Goal: Information Seeking & Learning: Learn about a topic

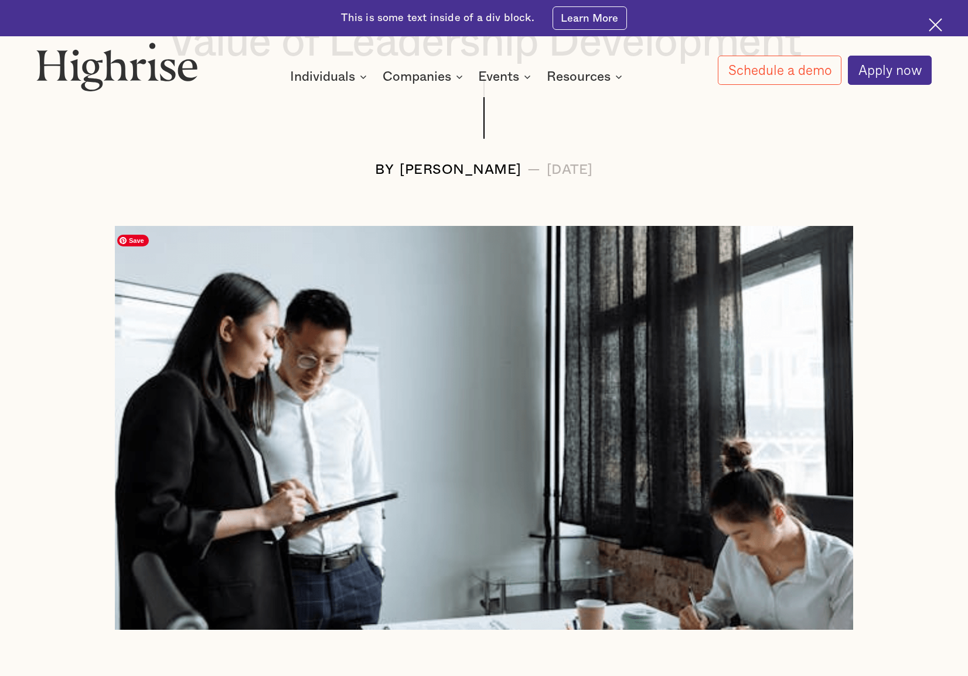
scroll to position [862, 0]
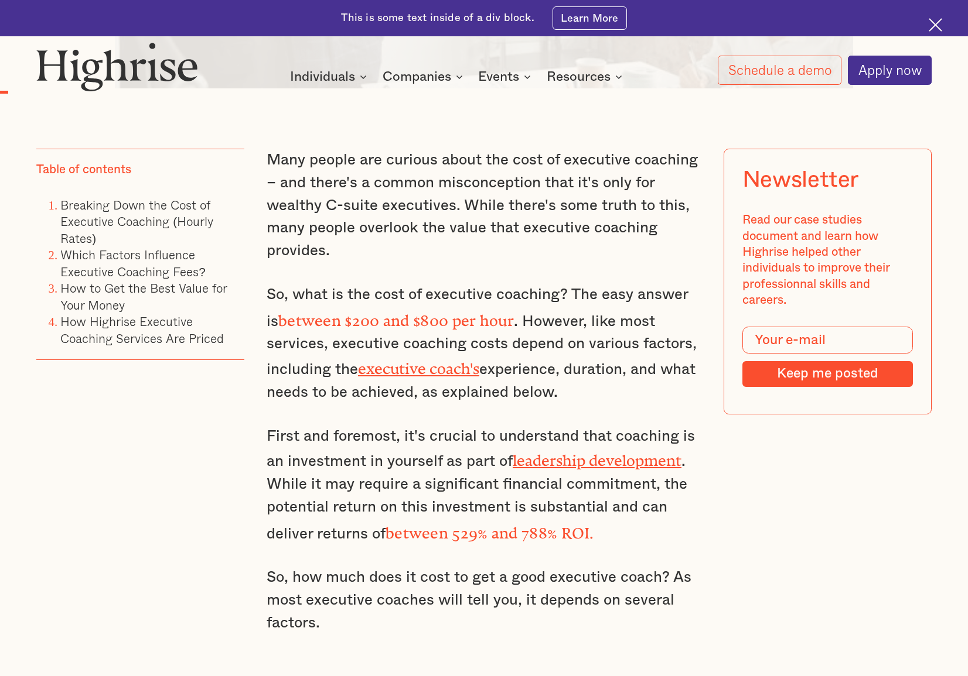
drag, startPoint x: 520, startPoint y: 264, endPoint x: 594, endPoint y: 399, distance: 154.2
click at [595, 399] on div "Many people are curious about the cost of executive coaching – and there's a co…" at bounding box center [483, 402] width 435 height 507
click at [594, 399] on p "So, what is the cost of executive coaching? The easy answer is between $200 and…" at bounding box center [483, 343] width 435 height 121
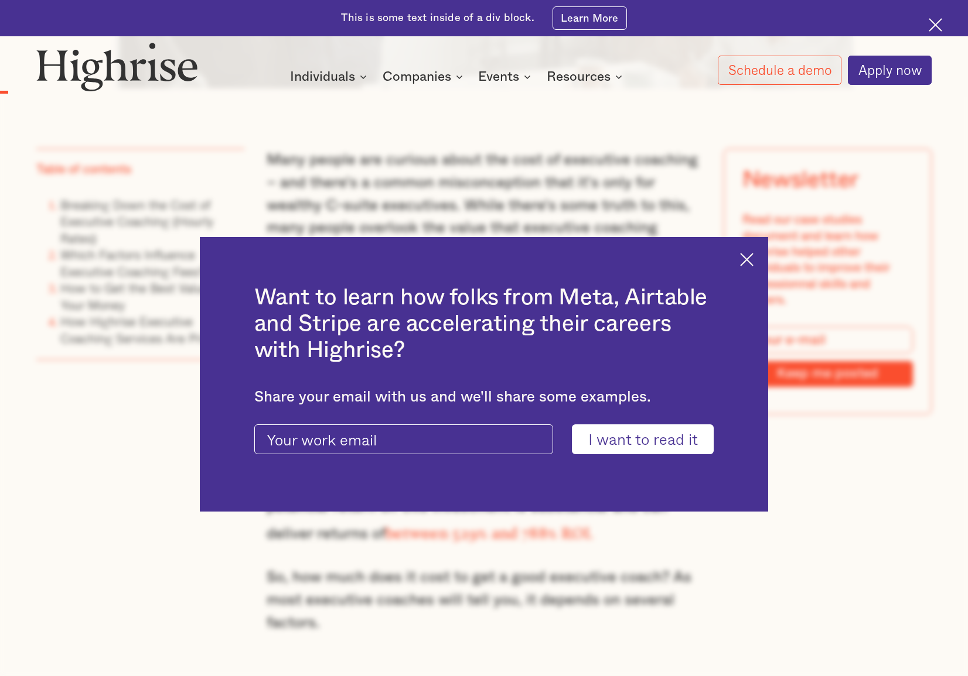
click at [753, 255] on img at bounding box center [746, 259] width 13 height 13
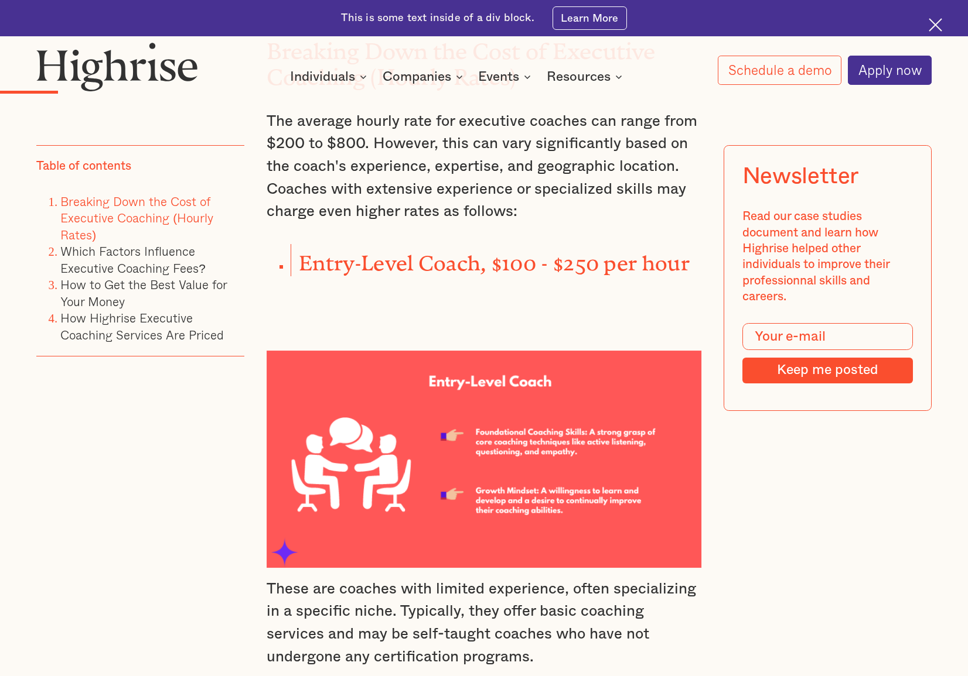
scroll to position [1541, 0]
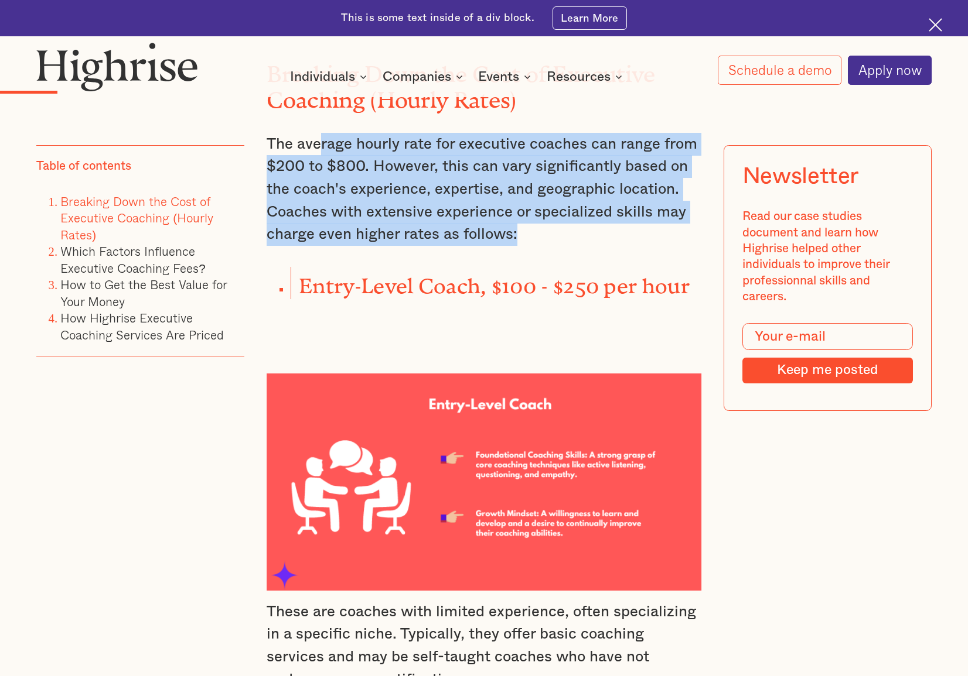
drag, startPoint x: 401, startPoint y: 141, endPoint x: 582, endPoint y: 230, distance: 201.4
click at [582, 230] on p "The average hourly rate for executive coaches can range from $200 to $800. Howe…" at bounding box center [483, 190] width 435 height 114
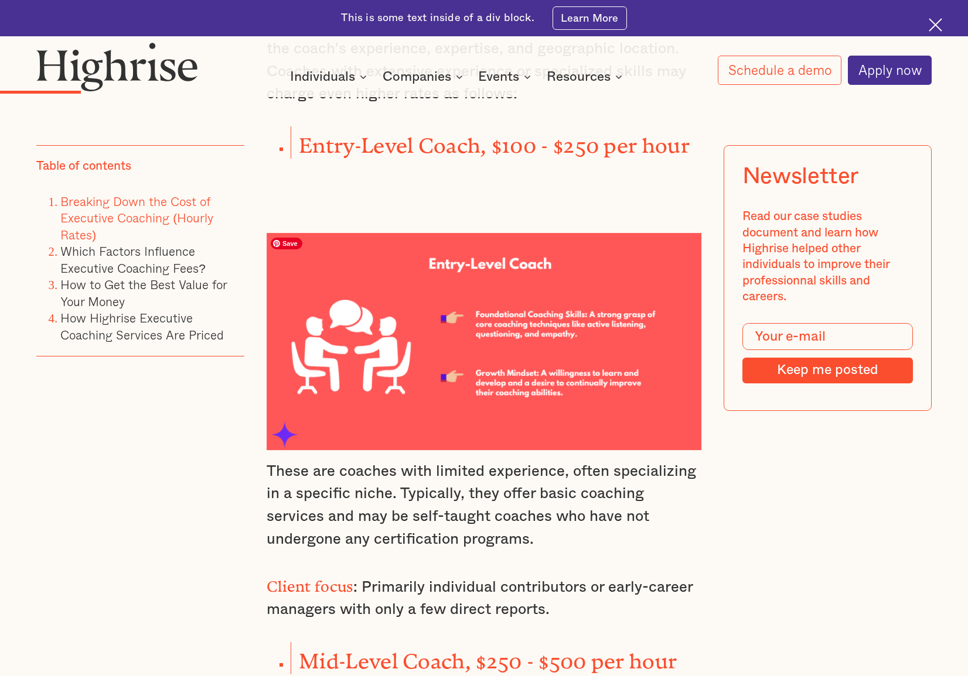
scroll to position [1947, 0]
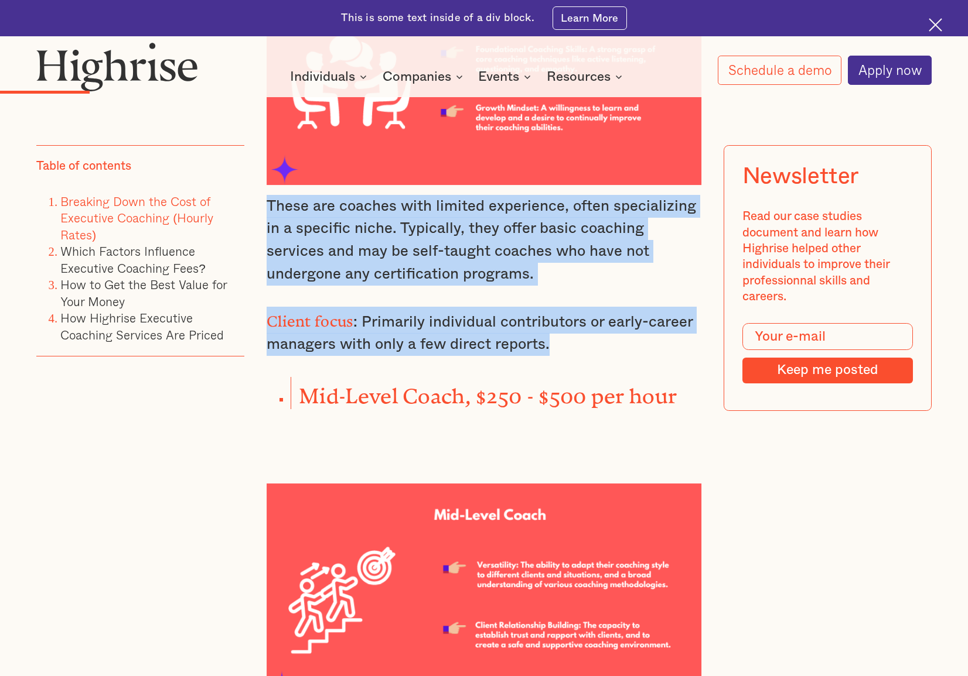
drag, startPoint x: 504, startPoint y: 206, endPoint x: 570, endPoint y: 344, distance: 153.5
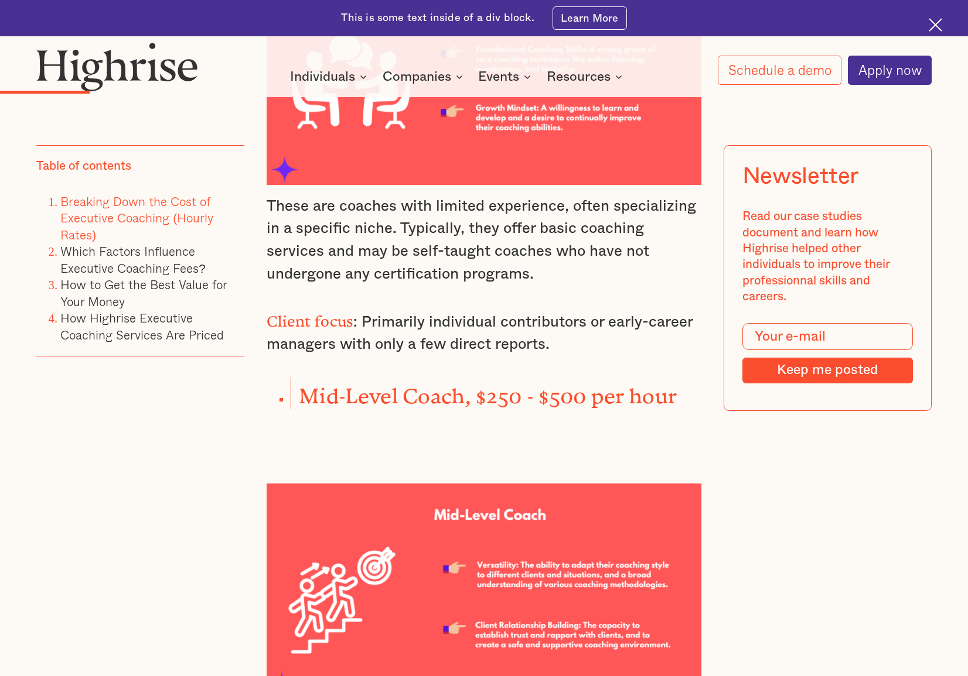
click at [570, 345] on p "Client focus : Primarily individual contributors or early-career managers with …" at bounding box center [483, 331] width 435 height 49
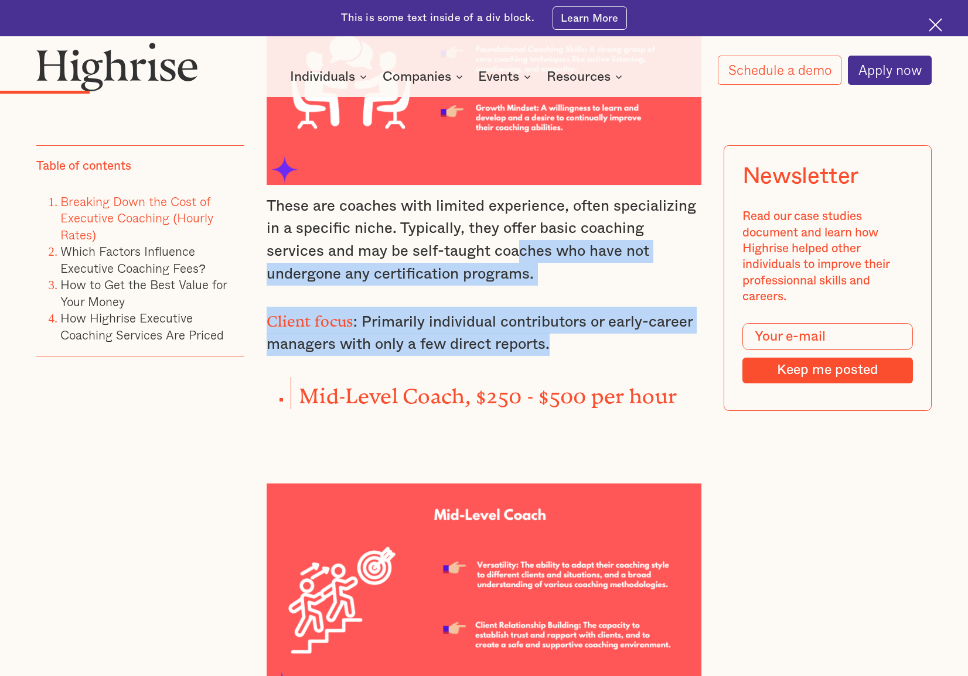
drag, startPoint x: 574, startPoint y: 344, endPoint x: 458, endPoint y: 241, distance: 155.2
click at [458, 241] on p "These are coaches with limited experience, often specializing in a specific nic…" at bounding box center [483, 240] width 435 height 91
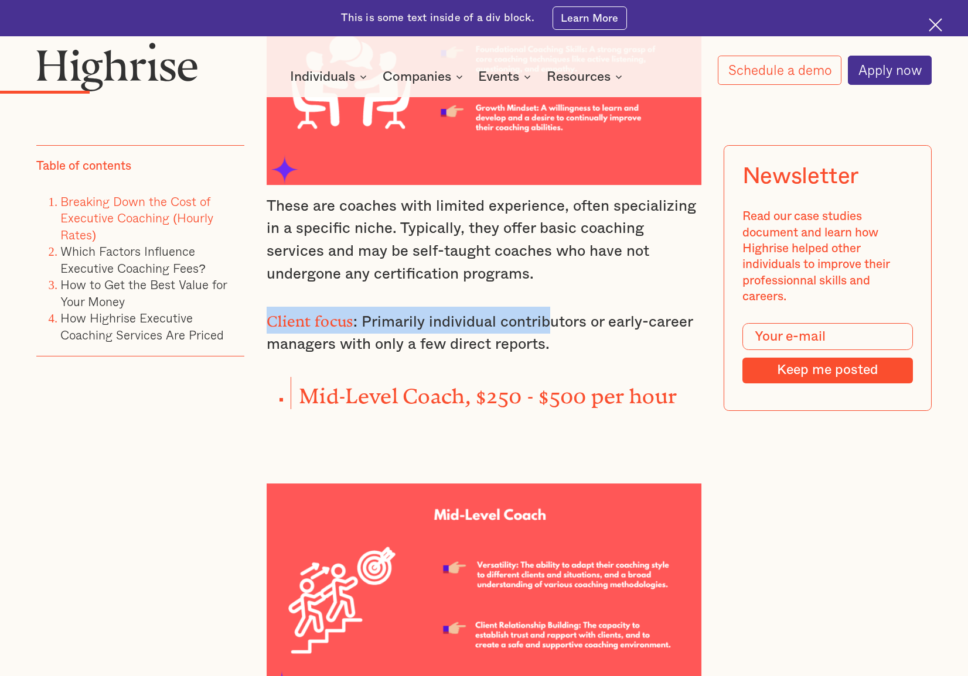
drag, startPoint x: 488, startPoint y: 298, endPoint x: 552, endPoint y: 327, distance: 70.5
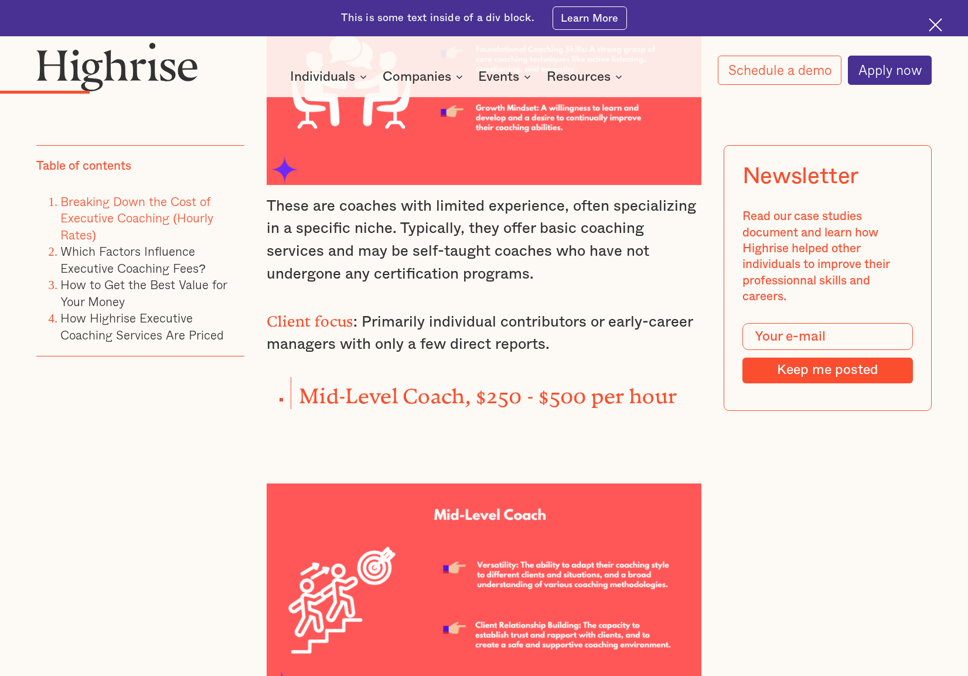
drag, startPoint x: 552, startPoint y: 327, endPoint x: 564, endPoint y: 337, distance: 15.0
click at [561, 334] on p "Client focus : Primarily individual contributors or early-career managers with …" at bounding box center [483, 331] width 435 height 49
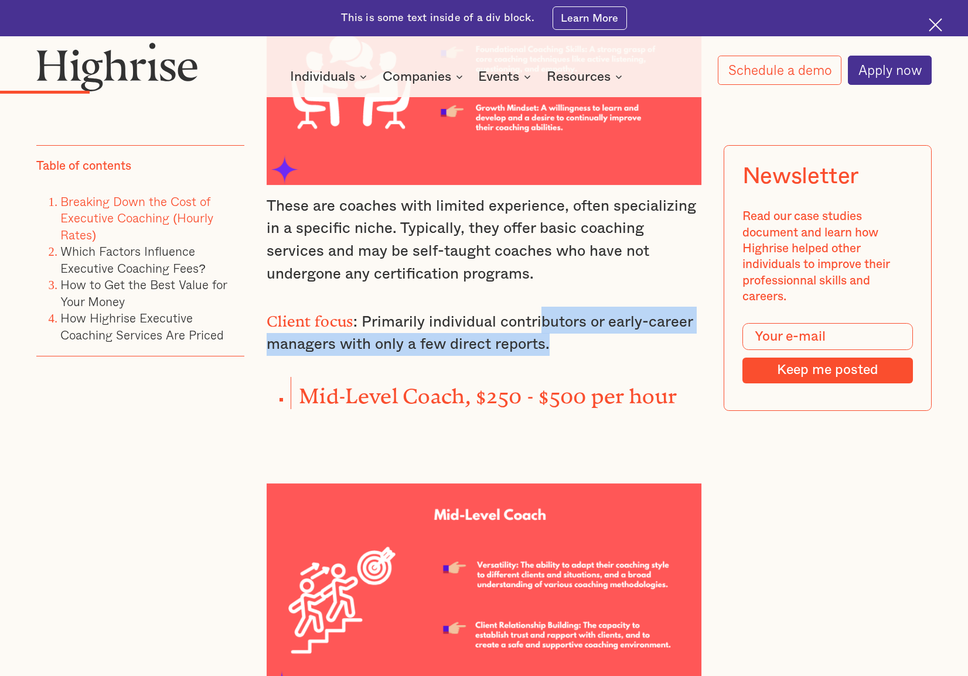
drag, startPoint x: 567, startPoint y: 340, endPoint x: 538, endPoint y: 311, distance: 40.6
click at [540, 317] on p "Client focus : Primarily individual contributors or early-career managers with …" at bounding box center [483, 331] width 435 height 49
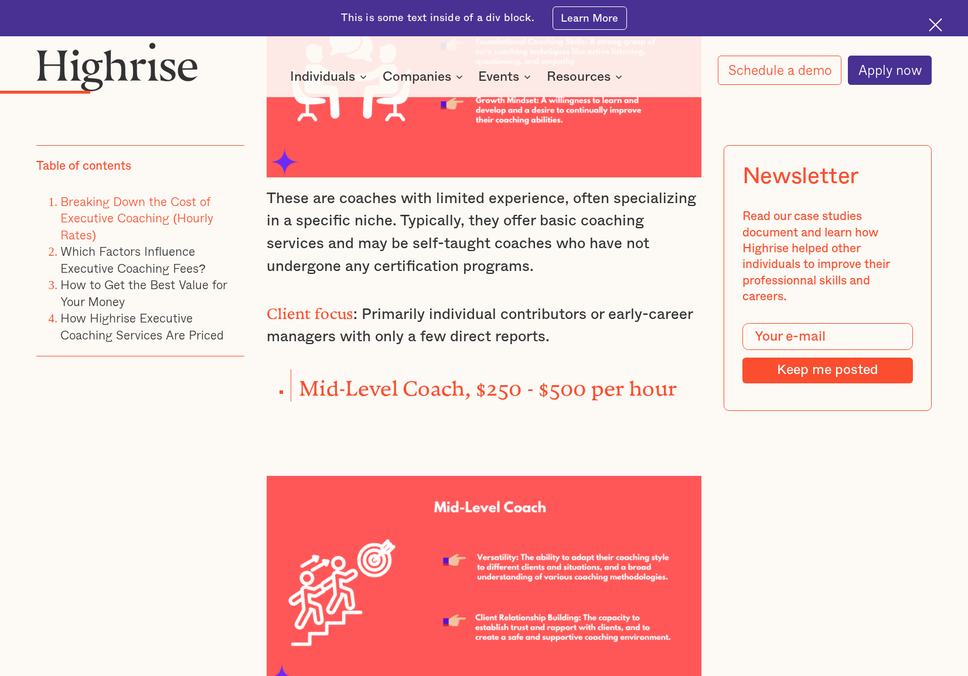
click at [520, 313] on p "Client focus : Primarily individual contributors or early-career managers with …" at bounding box center [483, 323] width 435 height 49
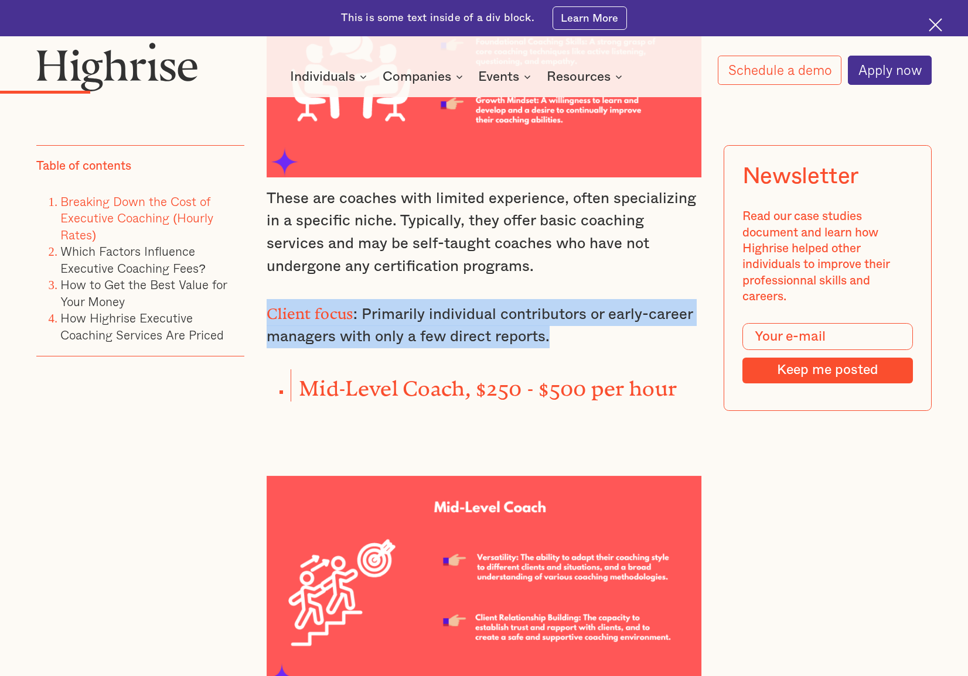
click at [520, 313] on p "Client focus : Primarily individual contributors or early-career managers with …" at bounding box center [483, 323] width 435 height 49
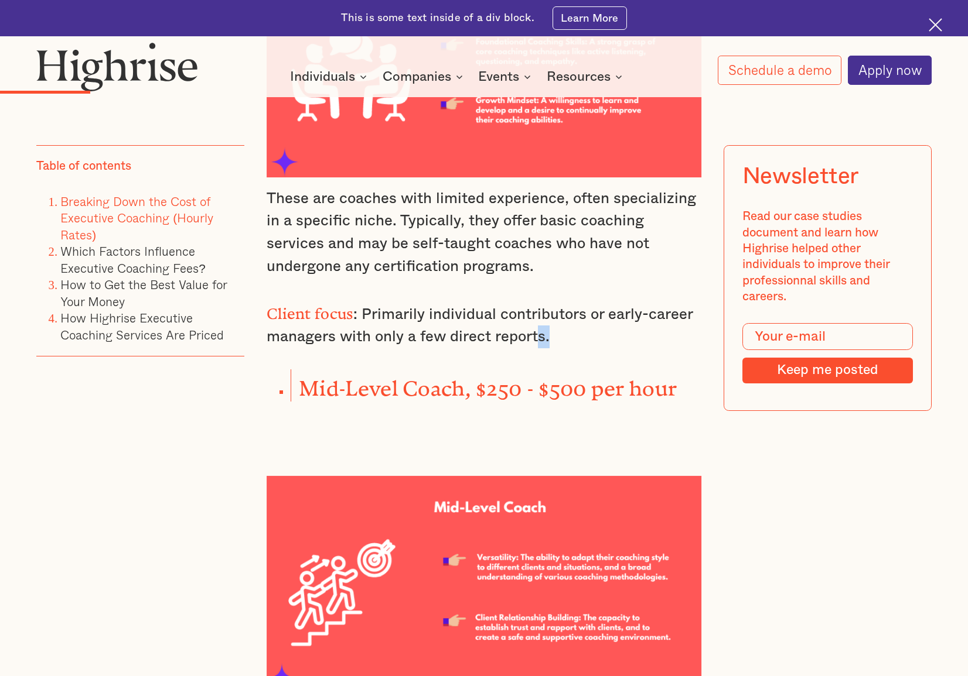
click at [537, 327] on p "Client focus : Primarily individual contributors or early-career managers with …" at bounding box center [483, 323] width 435 height 49
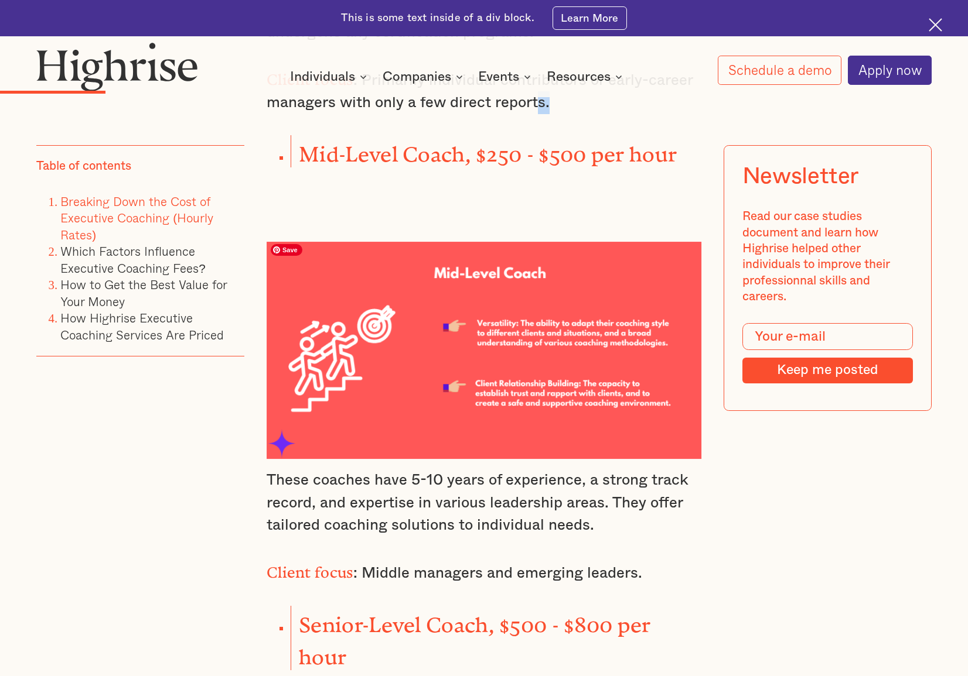
scroll to position [2254, 0]
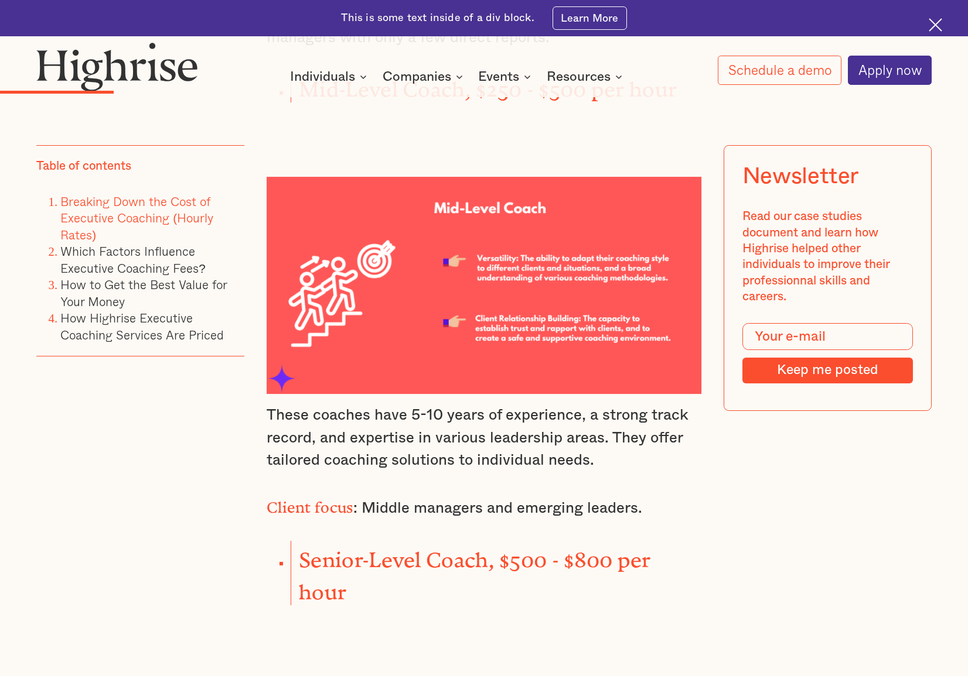
click at [606, 148] on div at bounding box center [483, 266] width 435 height 255
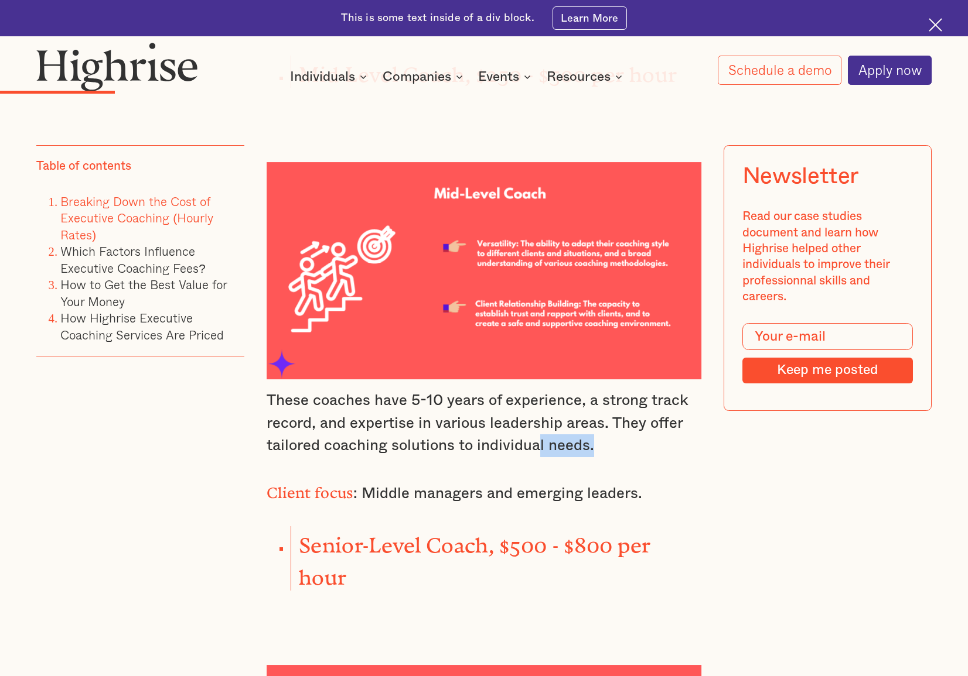
drag, startPoint x: 627, startPoint y: 442, endPoint x: 539, endPoint y: 446, distance: 87.3
click at [539, 446] on p "These coaches have 5-10 years of experience, a strong track record, and experti…" at bounding box center [483, 423] width 435 height 68
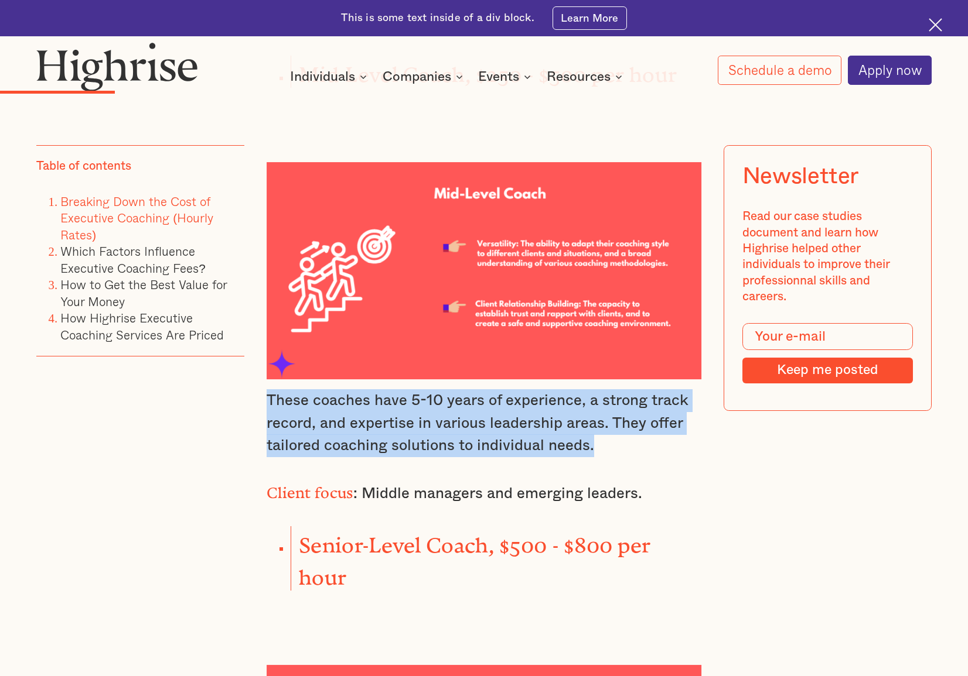
click at [539, 446] on p "These coaches have 5-10 years of experience, a strong track record, and experti…" at bounding box center [483, 423] width 435 height 68
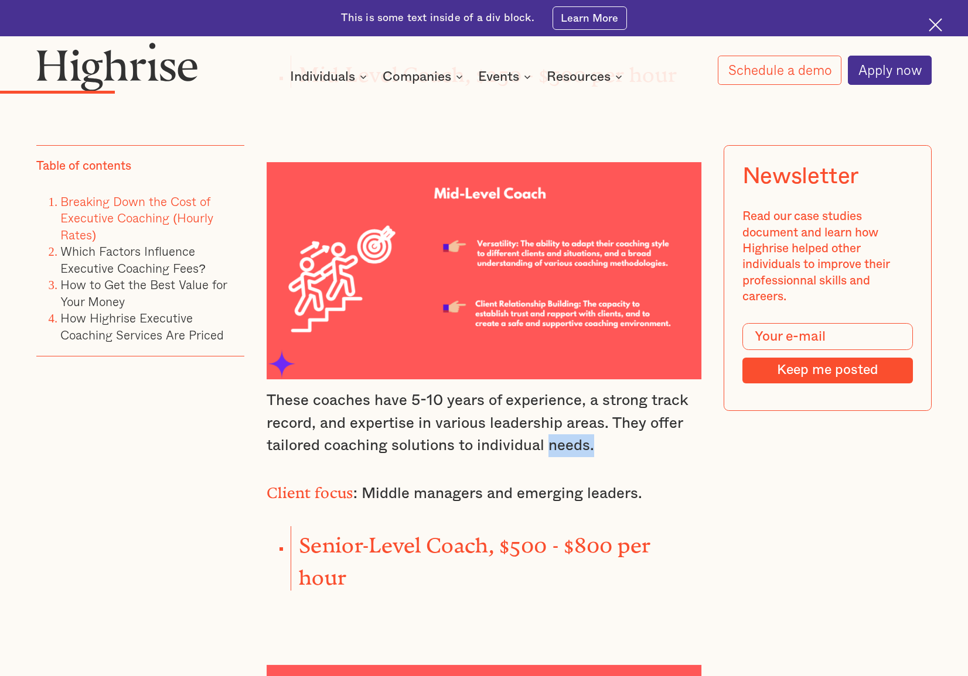
click at [550, 455] on p "These coaches have 5-10 years of experience, a strong track record, and experti…" at bounding box center [483, 423] width 435 height 68
click at [433, 449] on p "These coaches have 5-10 years of experience, a strong track record, and experti…" at bounding box center [483, 423] width 435 height 68
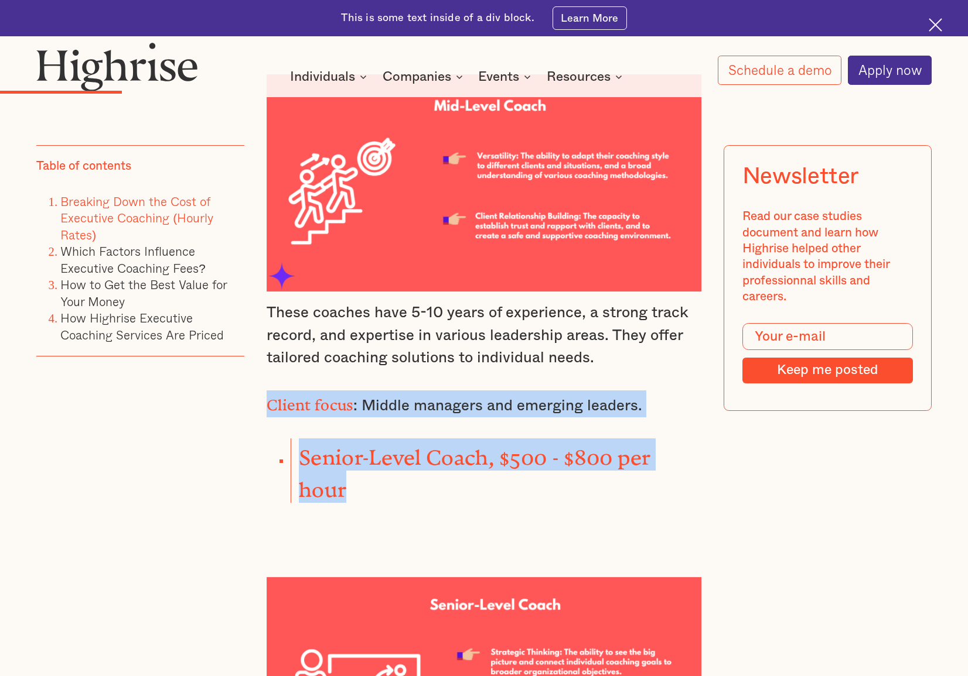
drag, startPoint x: 443, startPoint y: 380, endPoint x: 481, endPoint y: 470, distance: 98.1
click at [481, 470] on li "Senior-Level Coach, $500 - $800 per hour" at bounding box center [496, 471] width 411 height 64
drag, startPoint x: 486, startPoint y: 479, endPoint x: 285, endPoint y: 380, distance: 224.2
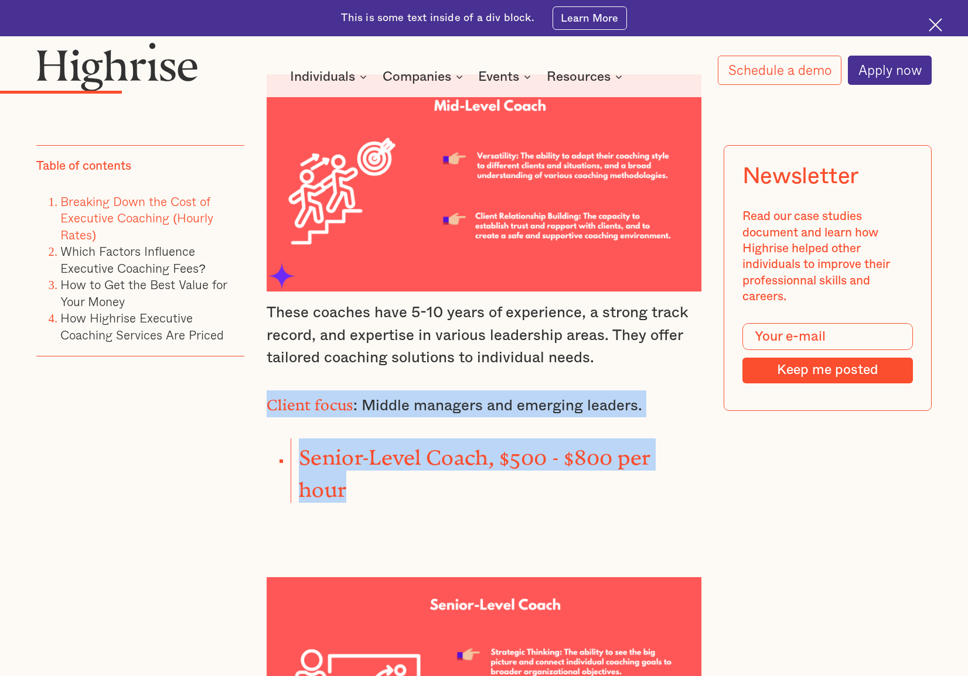
drag, startPoint x: 302, startPoint y: 378, endPoint x: 464, endPoint y: 489, distance: 196.7
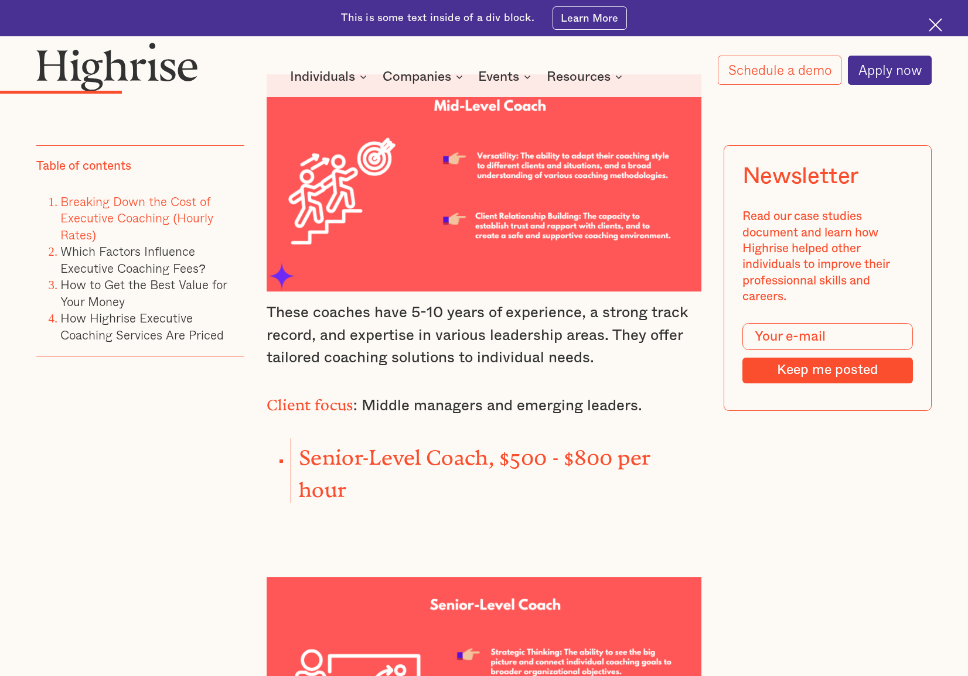
drag, startPoint x: 464, startPoint y: 489, endPoint x: 476, endPoint y: 495, distance: 13.1
click at [467, 493] on li "Senior-Level Coach, $500 - $800 per hour" at bounding box center [496, 471] width 411 height 64
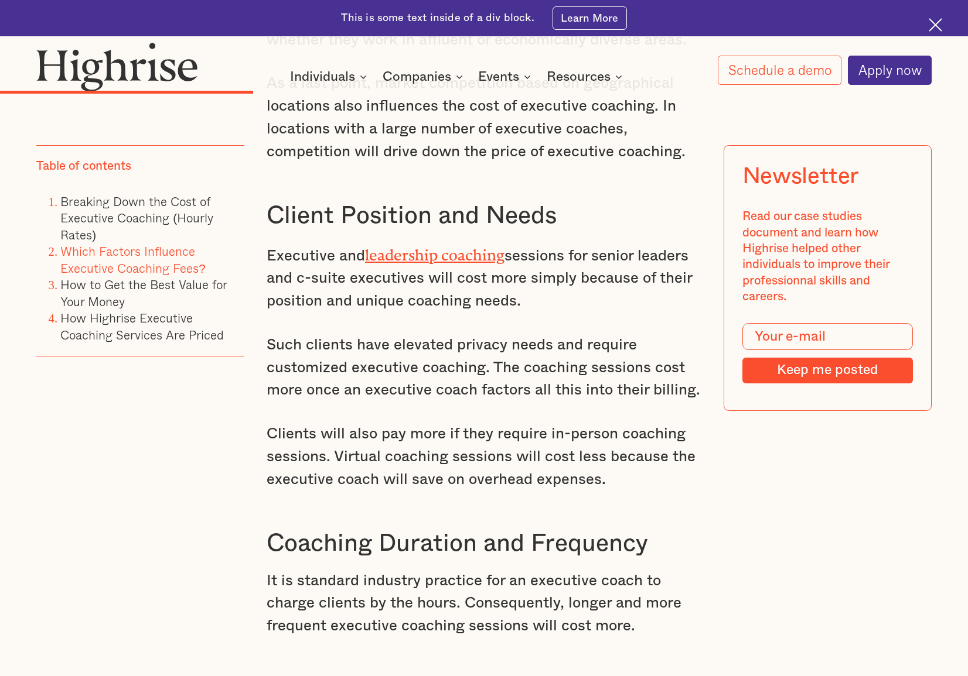
scroll to position [4198, 0]
